Goal: Information Seeking & Learning: Learn about a topic

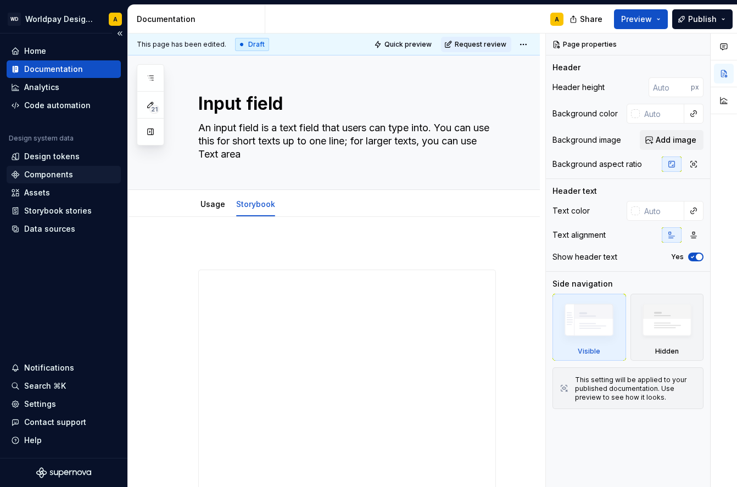
scroll to position [280, 0]
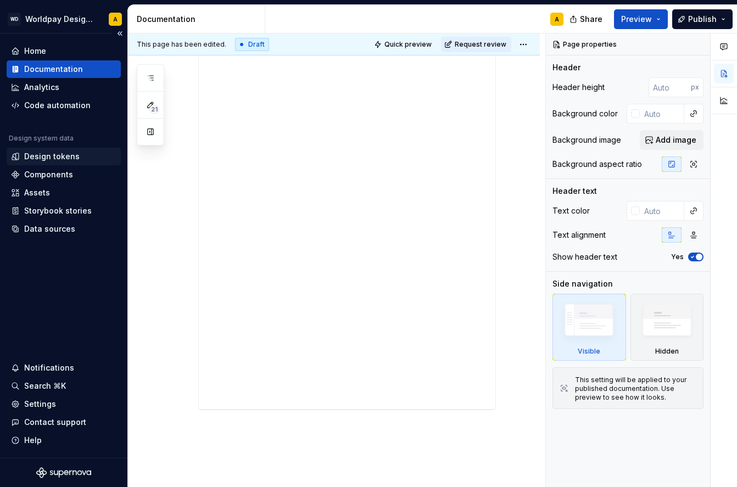
click at [63, 159] on div "Design tokens" at bounding box center [51, 156] width 55 height 11
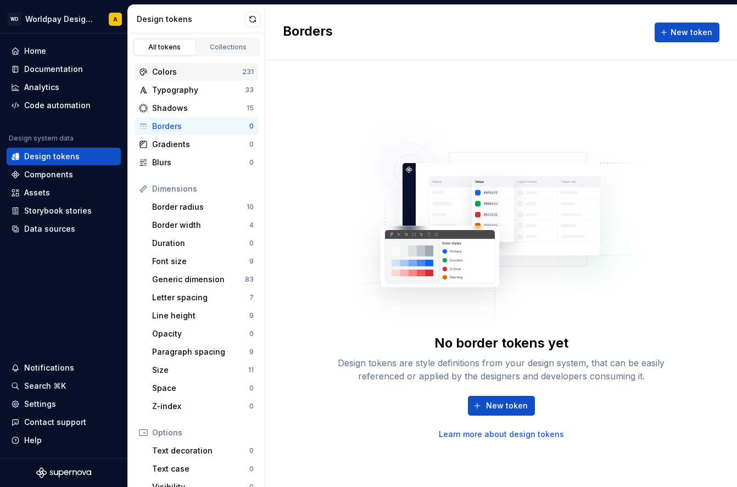
click at [172, 72] on div "Colors" at bounding box center [197, 71] width 90 height 11
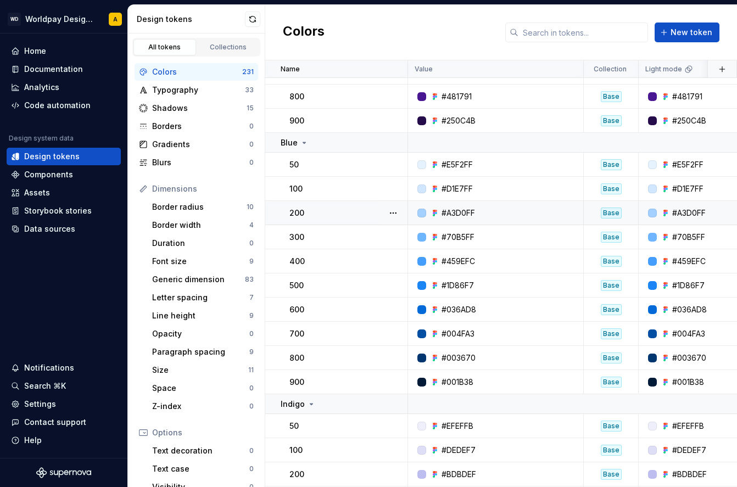
scroll to position [4896, 0]
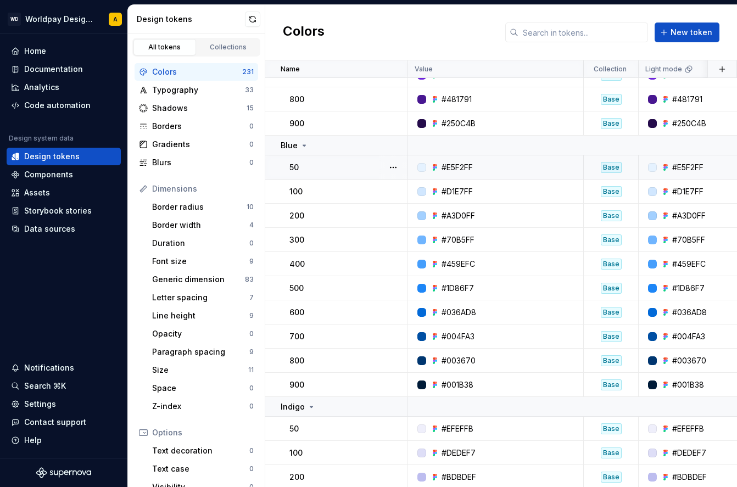
click at [362, 166] on div "50" at bounding box center [348, 167] width 118 height 11
type textarea "*"
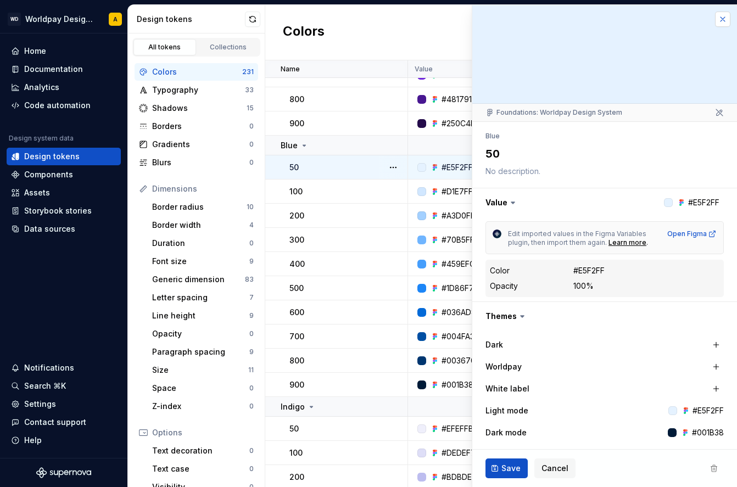
click at [723, 18] on button "button" at bounding box center [722, 19] width 15 height 15
